Goal: Task Accomplishment & Management: Manage account settings

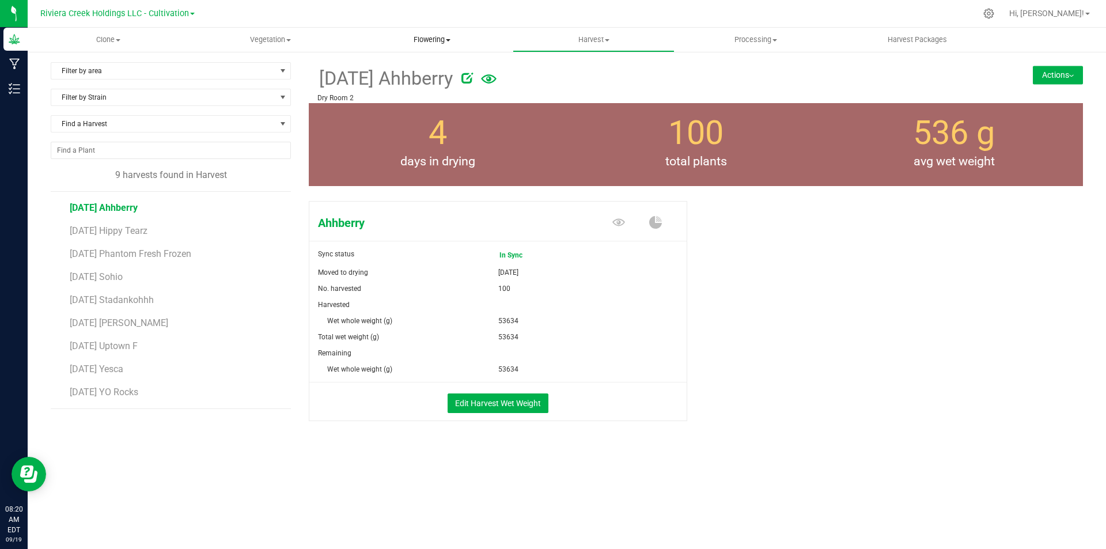
click at [433, 41] on span "Flowering" at bounding box center [432, 40] width 161 height 10
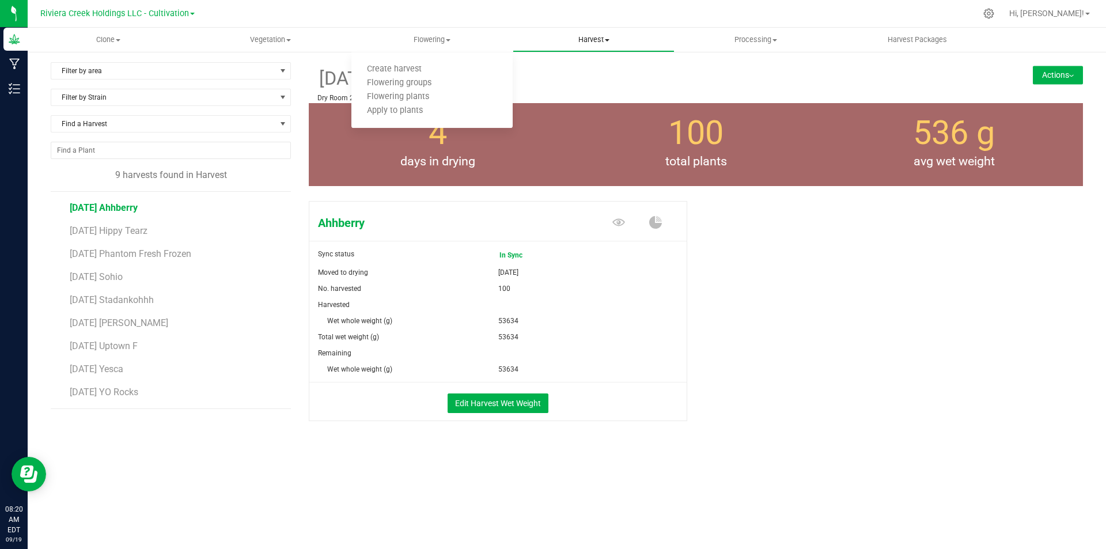
click at [576, 40] on span "Harvest" at bounding box center [593, 40] width 161 height 10
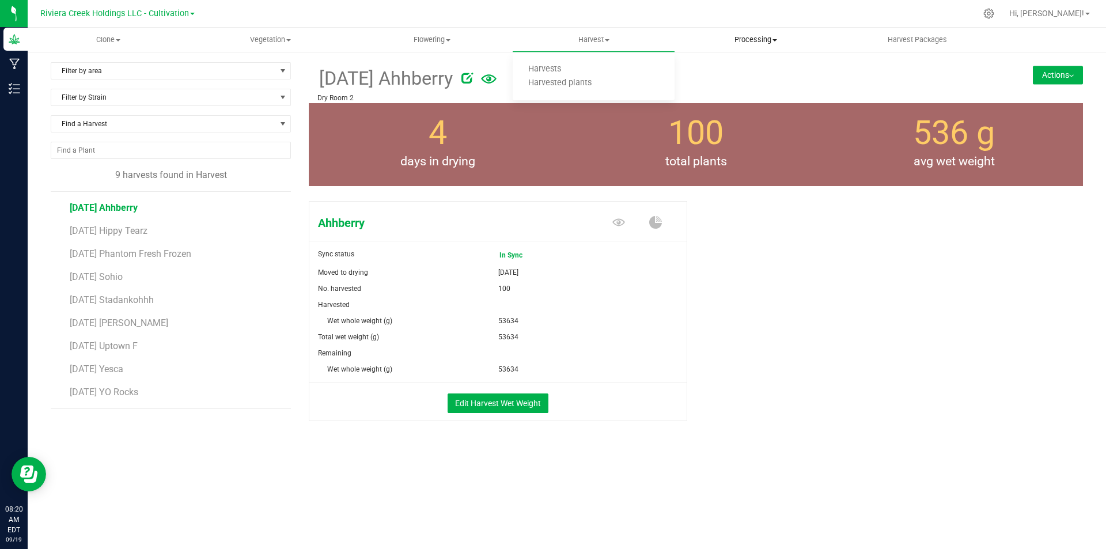
click at [728, 43] on span "Processing" at bounding box center [755, 40] width 161 height 10
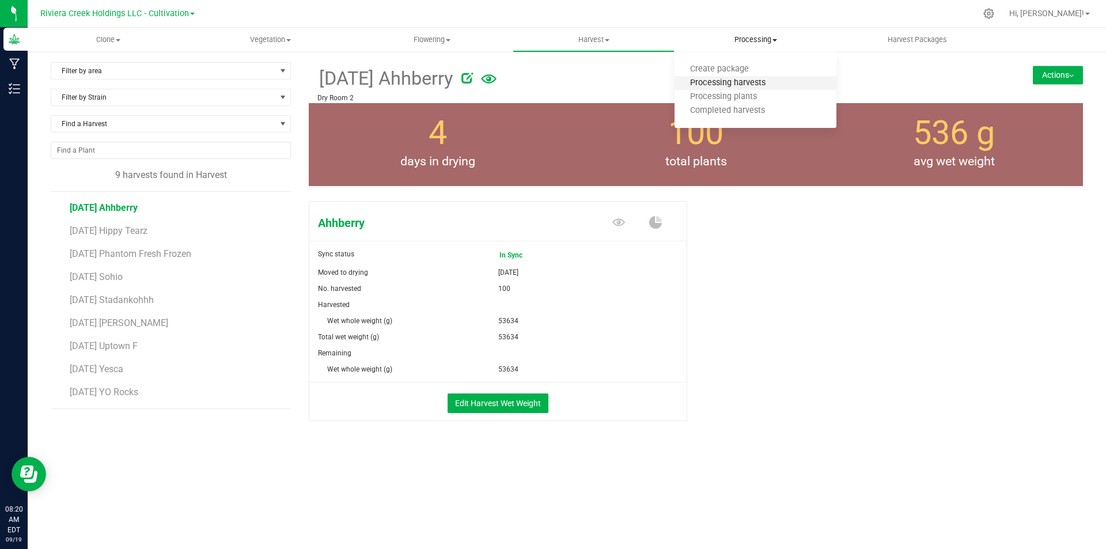
click at [714, 81] on span "Processing harvests" at bounding box center [728, 83] width 107 height 10
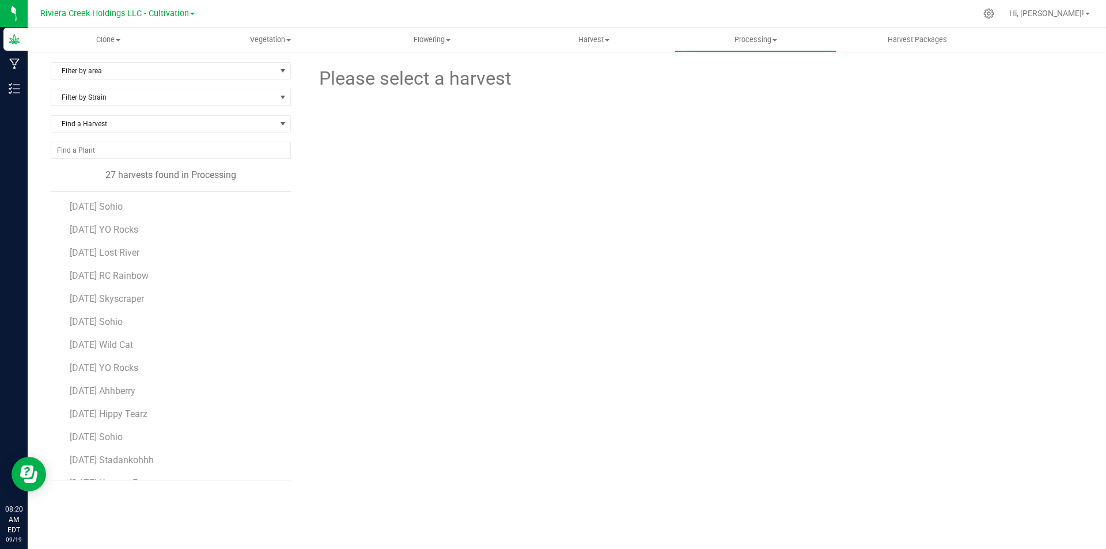
scroll to position [115, 0]
click at [126, 347] on span "[DATE] YO Rocks" at bounding box center [104, 346] width 69 height 11
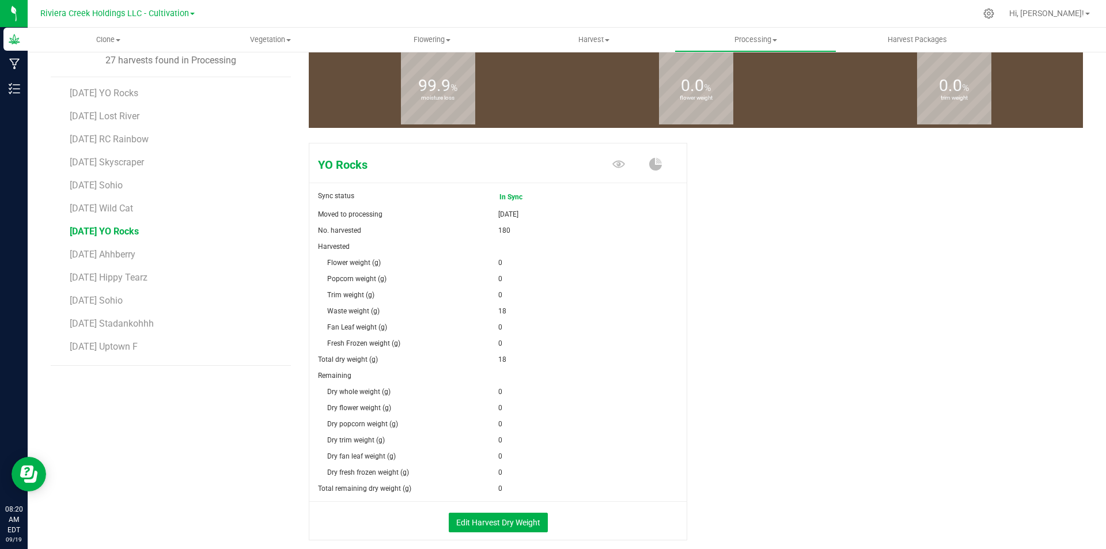
scroll to position [115, 0]
click at [502, 519] on button "Edit Harvest Dry Weight" at bounding box center [498, 522] width 99 height 20
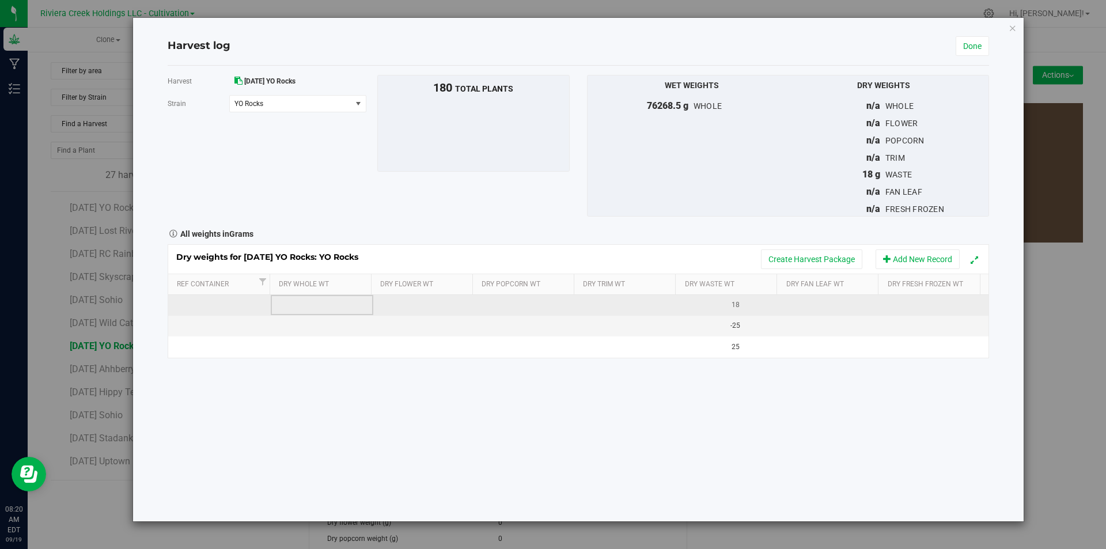
click at [318, 308] on td at bounding box center [322, 305] width 103 height 21
type input "15896"
click at [435, 307] on div "Dry weights for 2025-08-18 YO Rocks: YO Rocks Create Harvest Package Add New Re…" at bounding box center [579, 301] width 822 height 114
click at [435, 307] on td at bounding box center [424, 305] width 103 height 21
type input "10697"
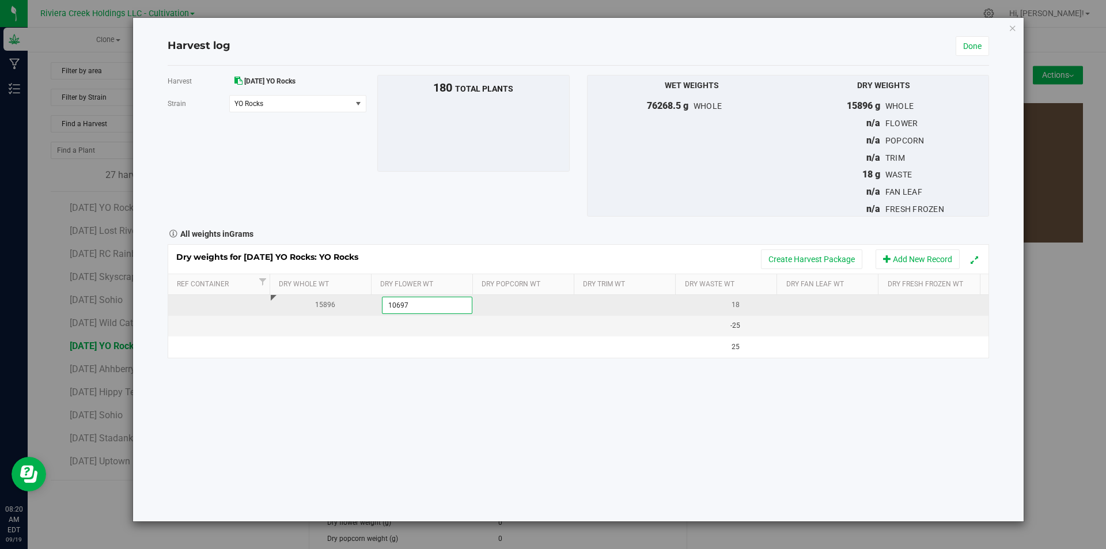
click at [611, 301] on div "Dry weights for 2025-08-18 YO Rocks: YO Rocks Create Harvest Package Add New Re…" at bounding box center [579, 301] width 822 height 114
click at [611, 301] on td at bounding box center [629, 305] width 103 height 21
type input "5137"
click at [822, 305] on div "Dry weights for 2025-08-18 YO Rocks: YO Rocks Create Harvest Package Add New Re…" at bounding box center [579, 301] width 822 height 114
click at [822, 305] on td at bounding box center [835, 305] width 103 height 21
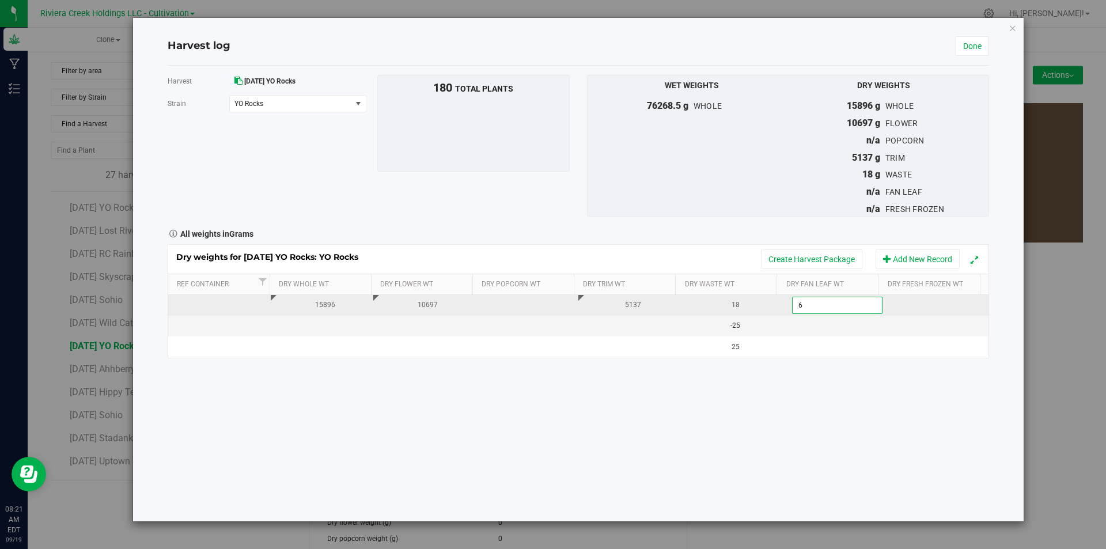
type input "62"
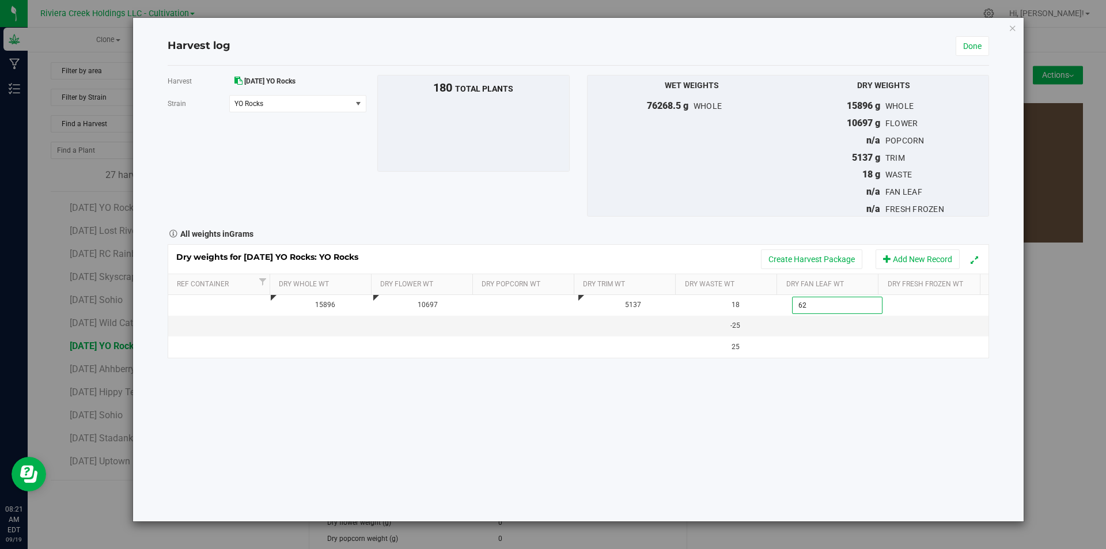
click at [847, 391] on div "Harvest 2025-08-18 YO Rocks Strain YO Rocks Select strain YO Rocks To bulk uplo…" at bounding box center [579, 294] width 822 height 456
click at [976, 44] on link "Done" at bounding box center [972, 46] width 33 height 20
